Goal: Transaction & Acquisition: Purchase product/service

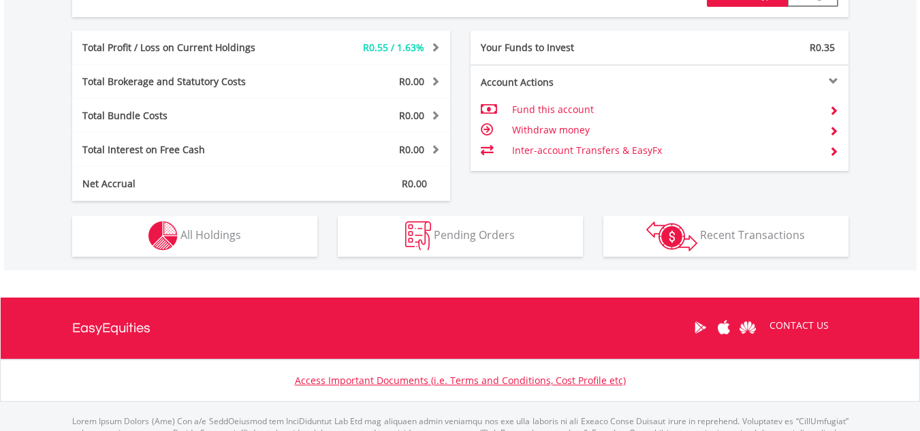
scroll to position [748, 0]
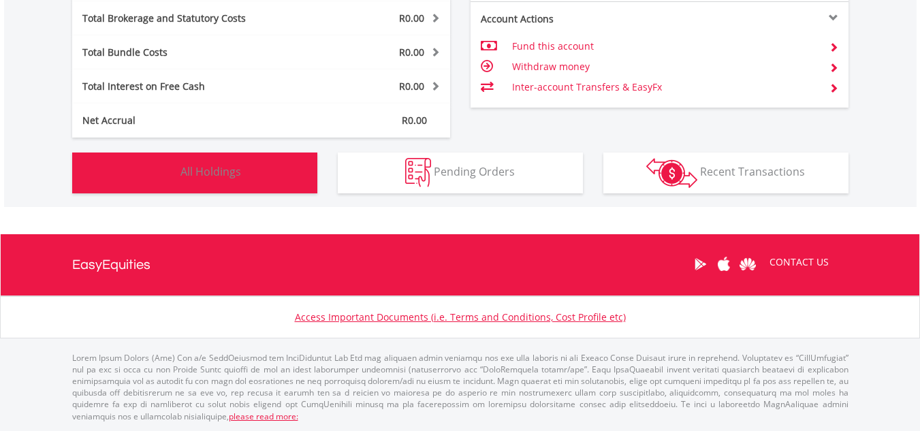
click at [304, 183] on button "Holdings All Holdings" at bounding box center [194, 173] width 245 height 41
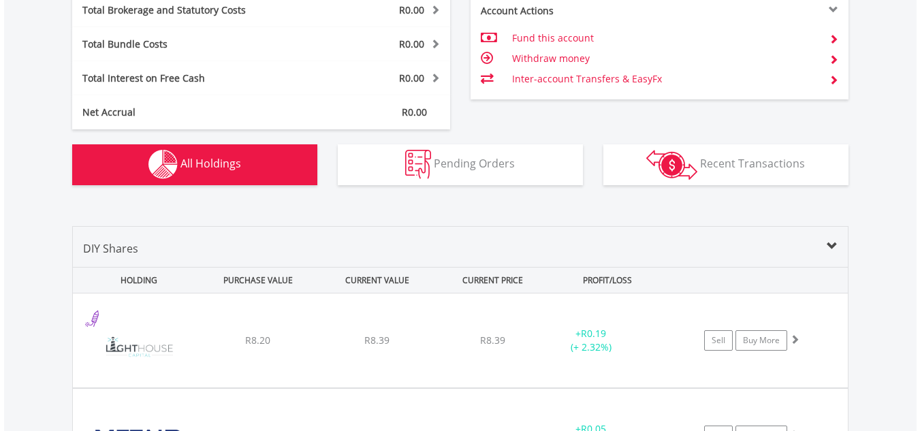
scroll to position [746, 0]
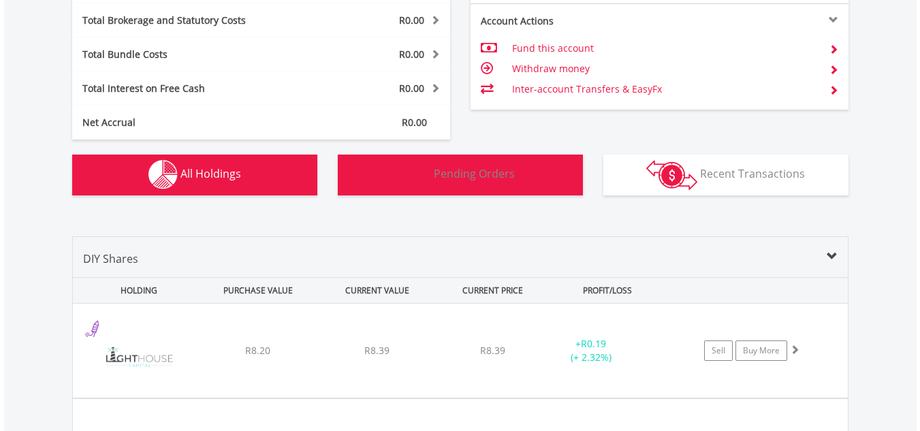
click at [537, 159] on button "Pending Orders Pending Orders" at bounding box center [460, 175] width 245 height 41
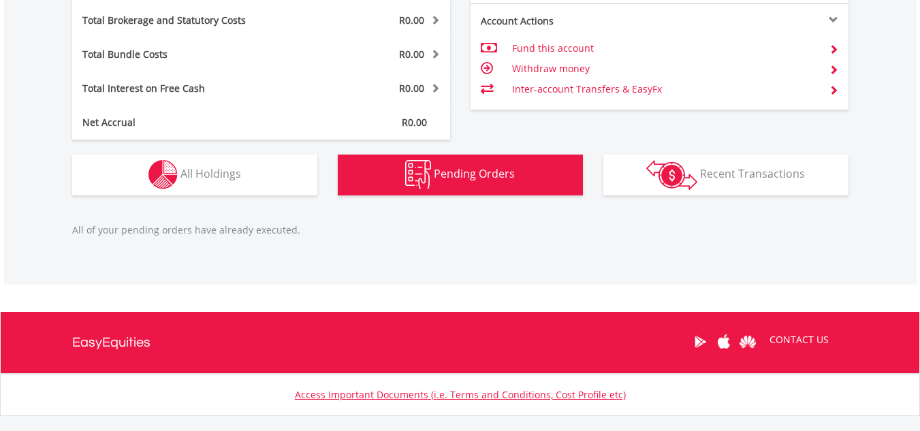
scroll to position [824, 0]
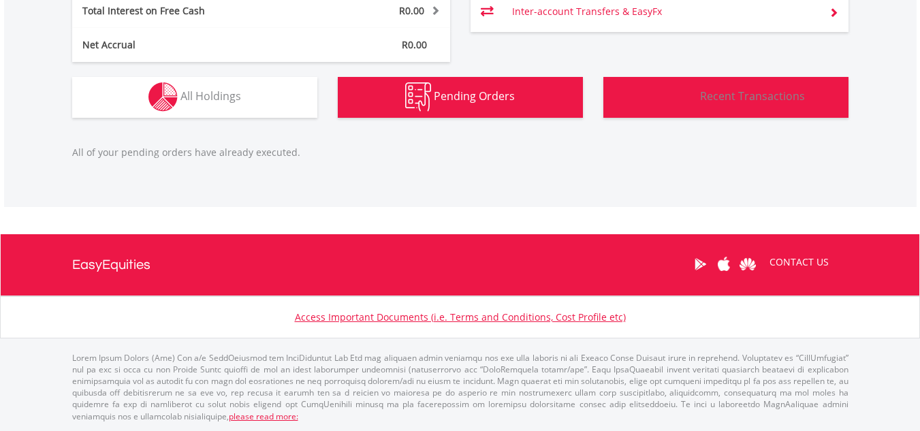
click at [680, 84] on img "button" at bounding box center [671, 97] width 51 height 30
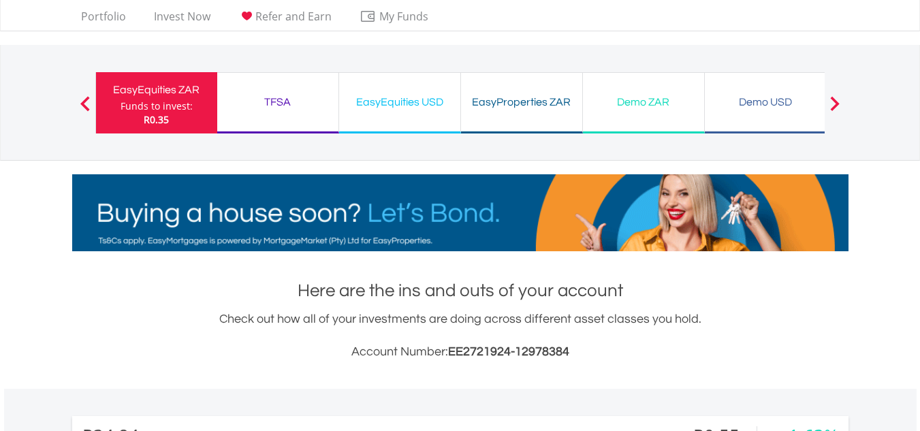
scroll to position [0, 0]
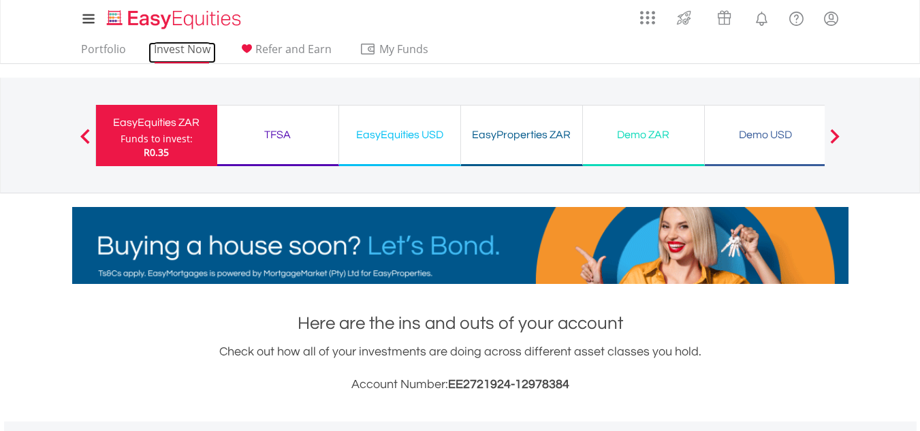
click at [189, 50] on link "Invest Now" at bounding box center [181, 52] width 67 height 21
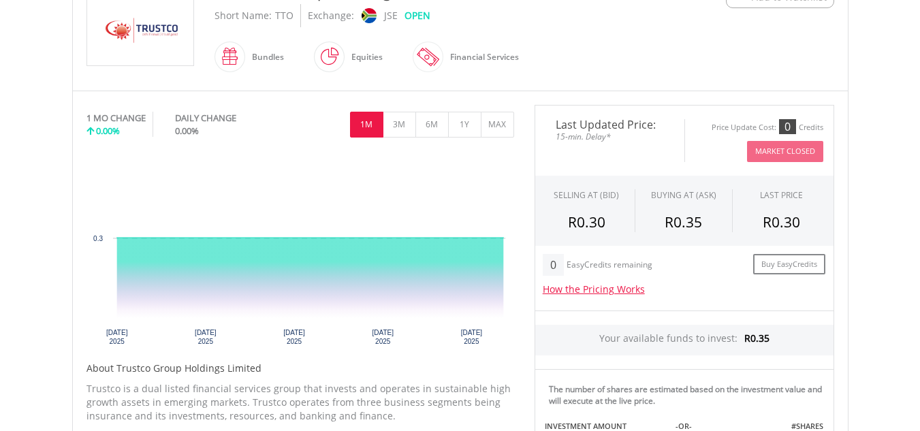
scroll to position [349, 0]
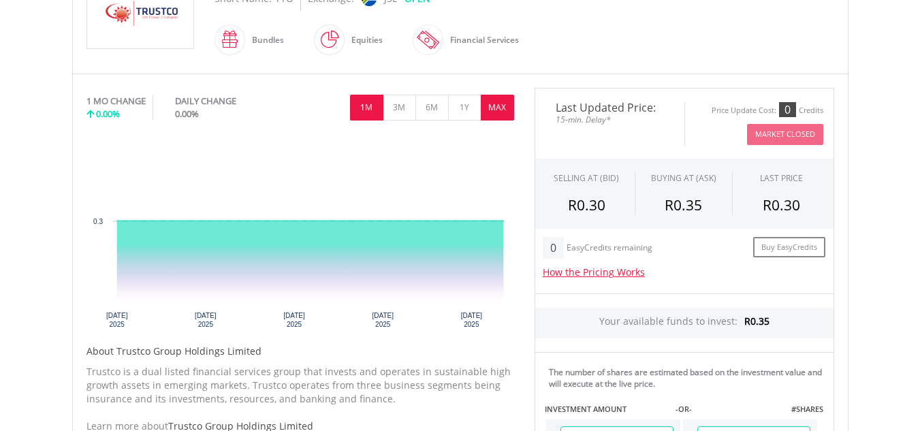
click at [501, 100] on button "MAX" at bounding box center [497, 108] width 33 height 26
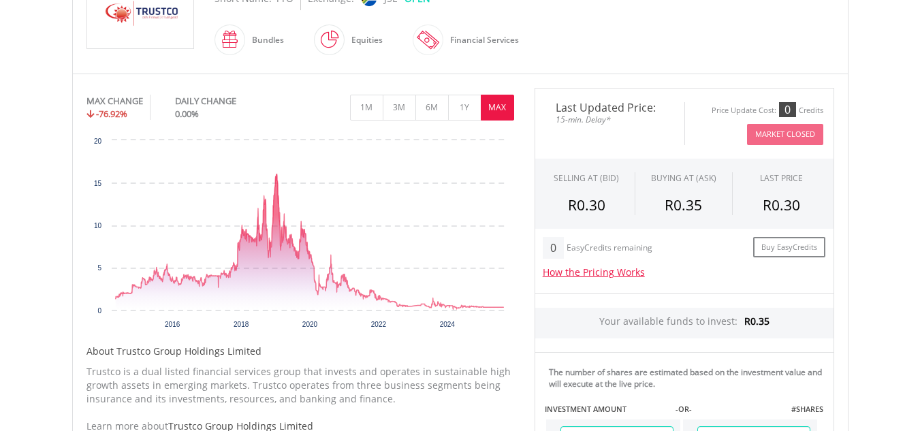
scroll to position [0, 0]
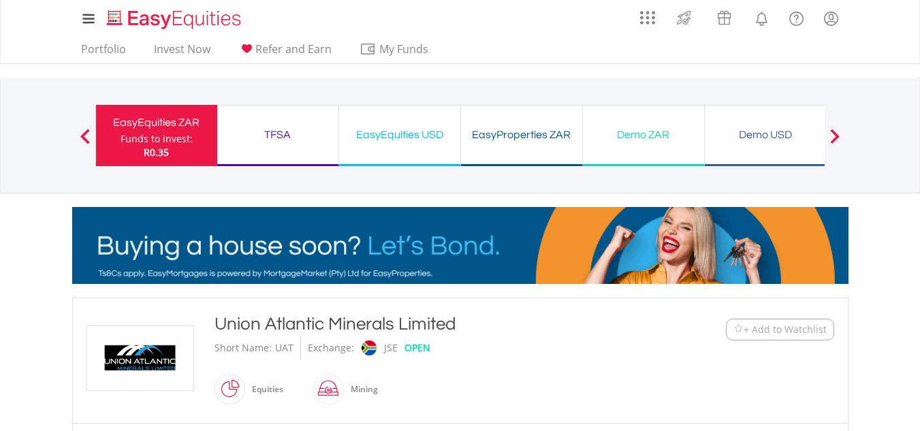
scroll to position [377, 0]
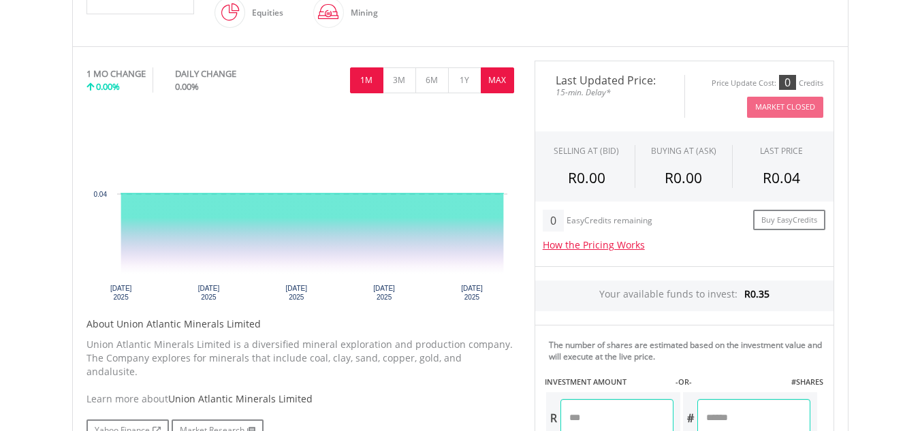
click at [503, 80] on button "MAX" at bounding box center [497, 80] width 33 height 26
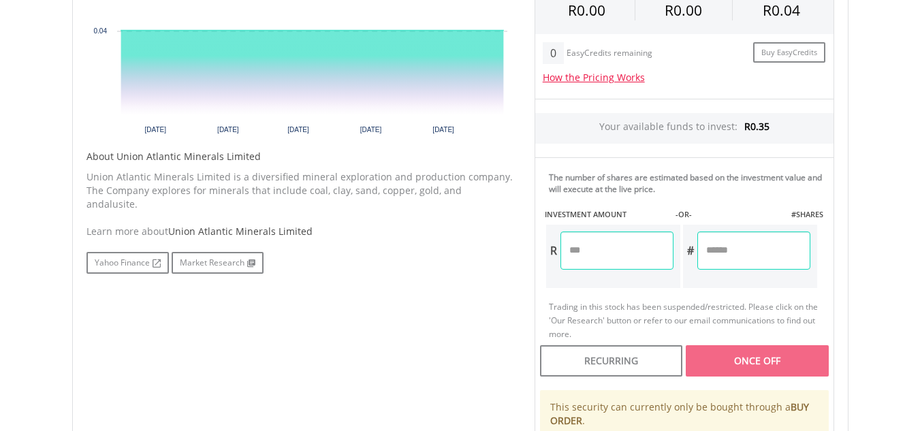
scroll to position [567, 0]
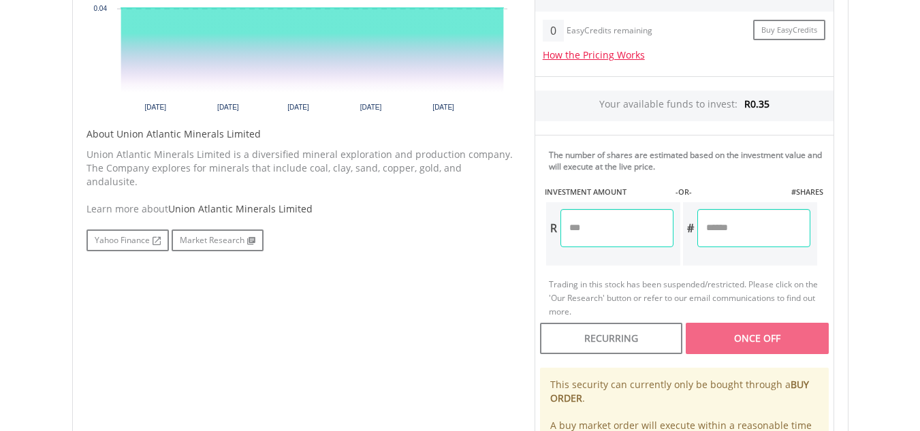
click at [610, 215] on input "number" at bounding box center [617, 228] width 113 height 38
type input "*"
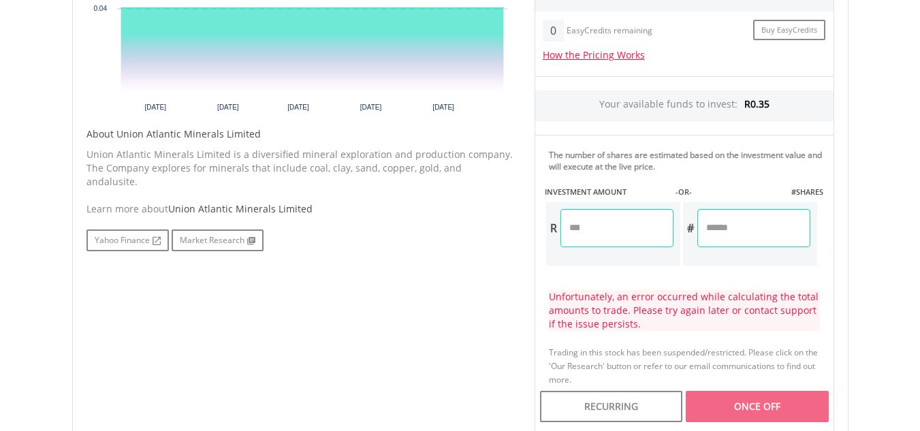
type input "***"
type input "*"
click at [715, 215] on input "number" at bounding box center [753, 228] width 113 height 38
type input "*"
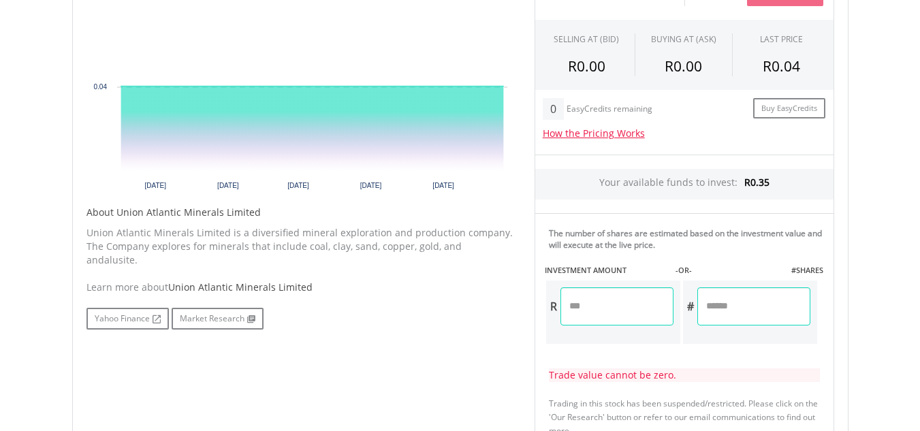
scroll to position [493, 0]
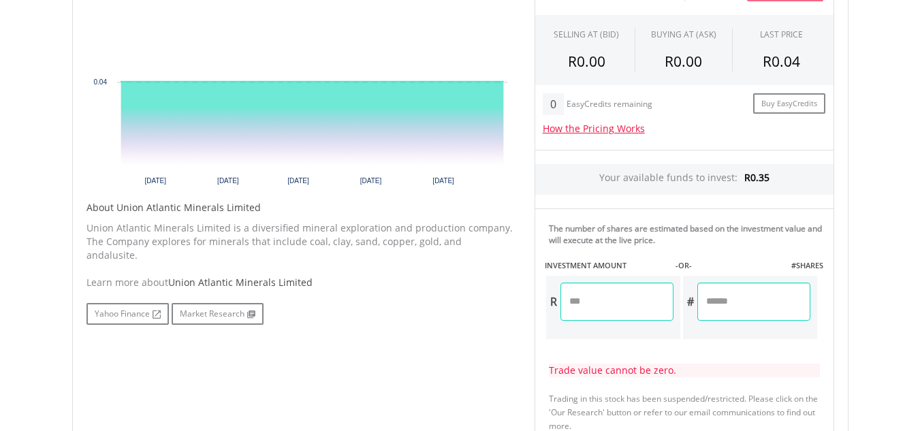
click at [737, 315] on input "*" at bounding box center [753, 302] width 113 height 38
type input "*"
click at [640, 295] on input "number" at bounding box center [617, 302] width 113 height 38
type input "**"
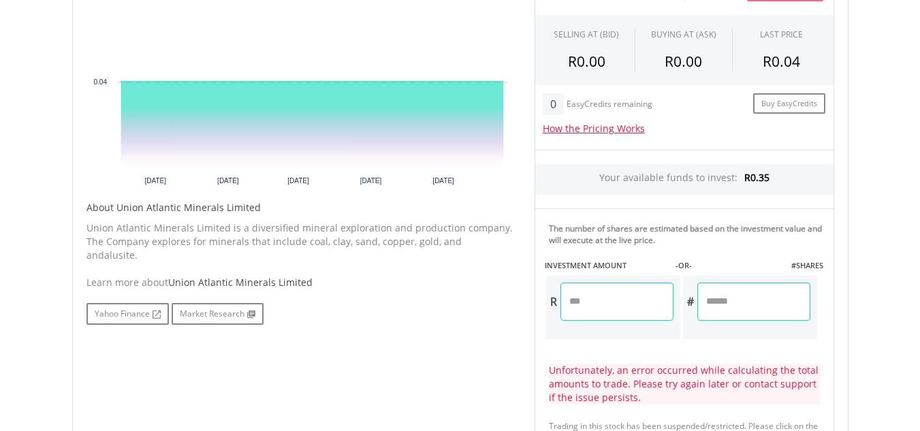
click at [739, 300] on input "*" at bounding box center [753, 302] width 113 height 38
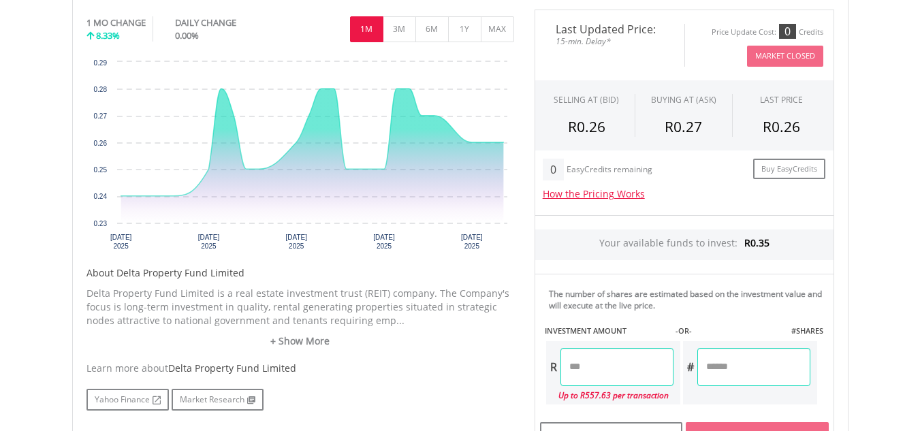
scroll to position [467, 0]
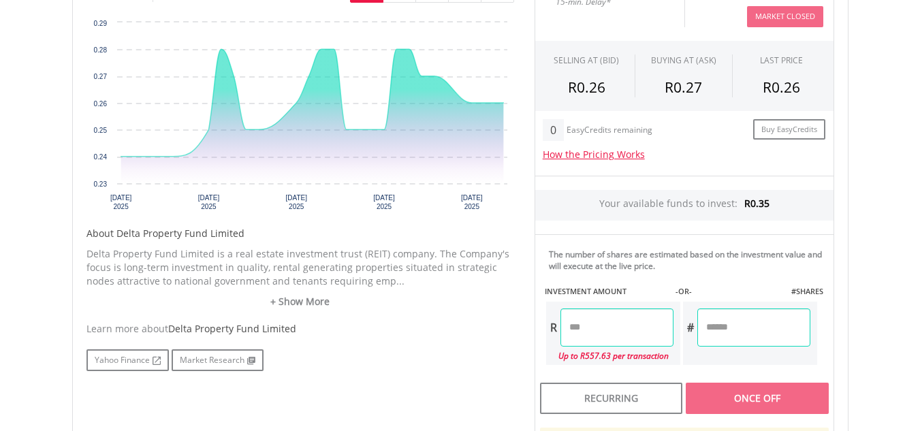
click at [631, 333] on input "number" at bounding box center [617, 328] width 113 height 38
click at [729, 317] on input "number" at bounding box center [753, 328] width 113 height 38
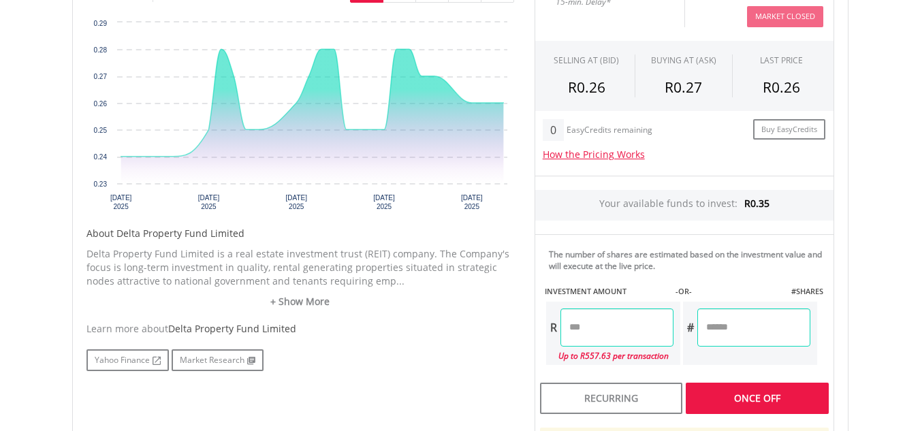
type input "*"
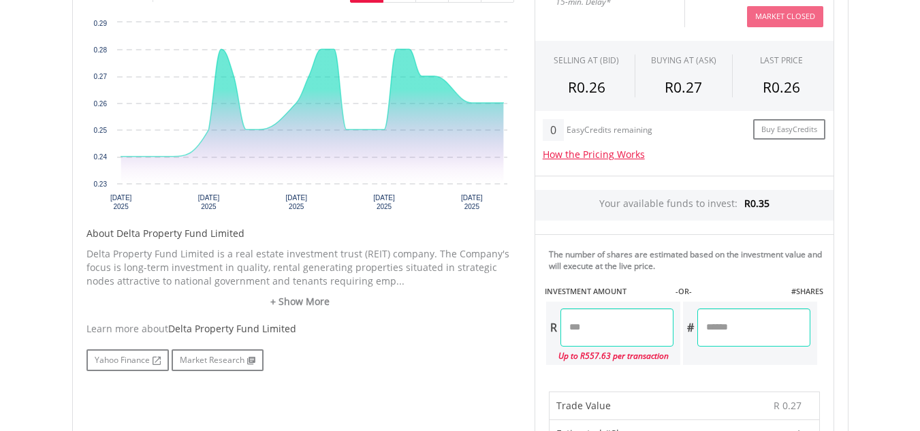
click at [590, 341] on input "****" at bounding box center [617, 328] width 113 height 38
type input "****"
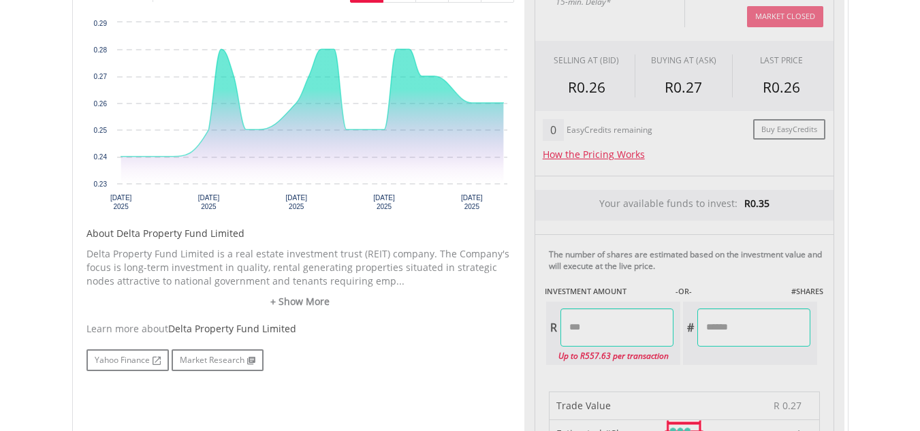
type input "******"
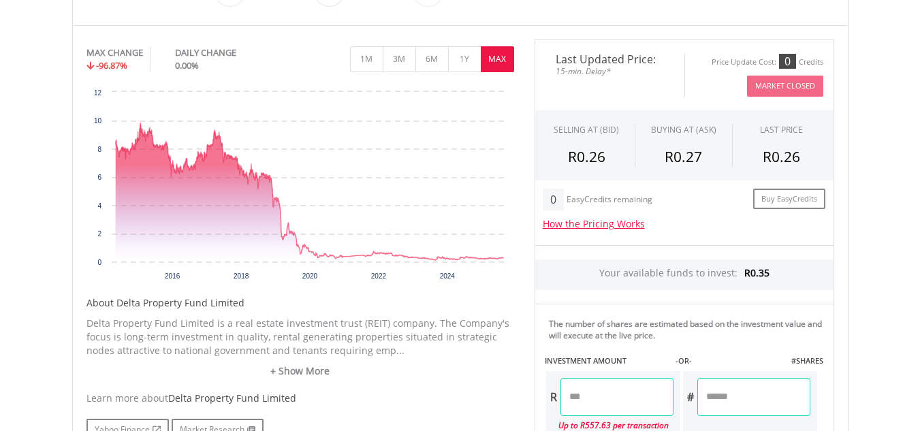
scroll to position [379, 0]
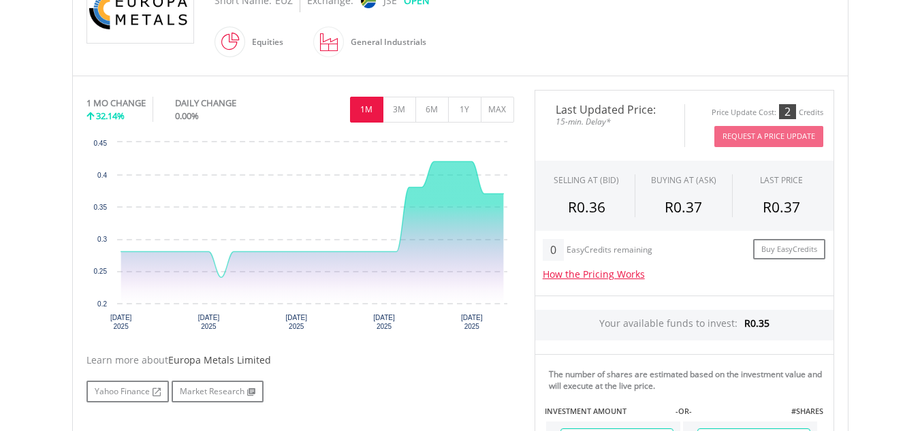
scroll to position [362, 0]
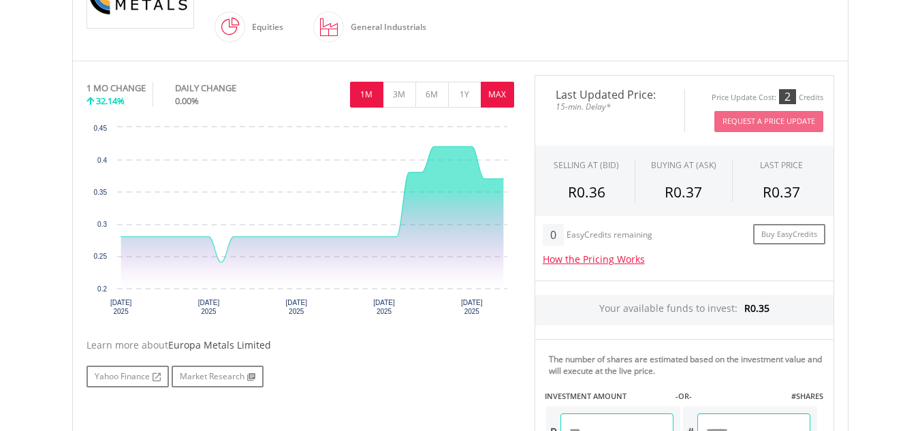
click at [492, 82] on button "MAX" at bounding box center [497, 95] width 33 height 26
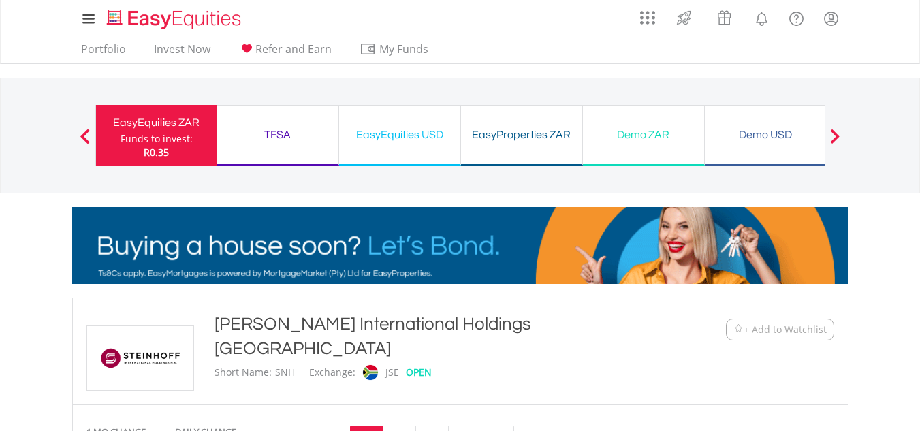
scroll to position [377, 0]
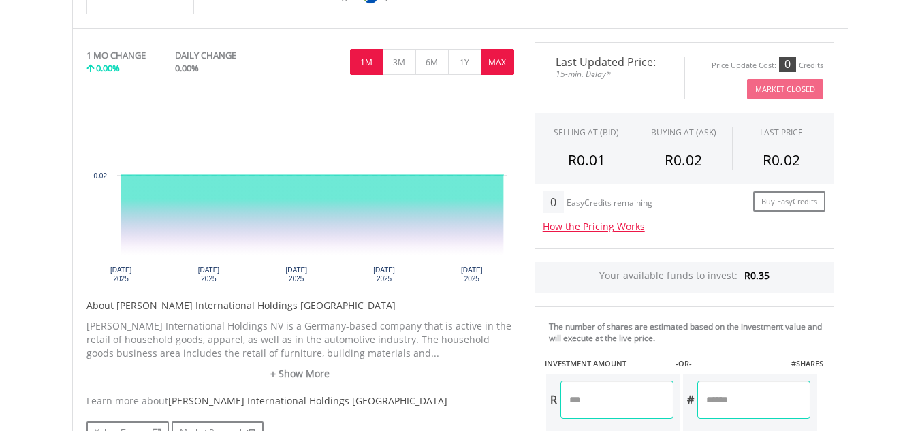
click at [501, 71] on button "MAX" at bounding box center [497, 62] width 33 height 26
